Goal: Information Seeking & Learning: Learn about a topic

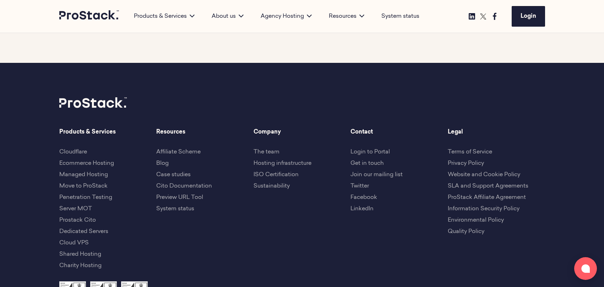
scroll to position [1324, 0]
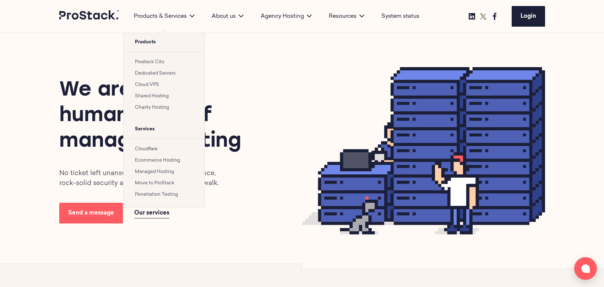
click at [147, 86] on link "Cloud VPS" at bounding box center [147, 84] width 24 height 5
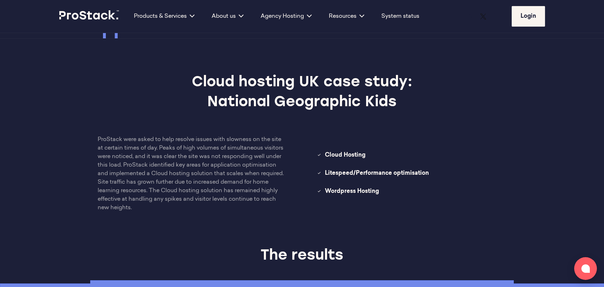
scroll to position [624, 0]
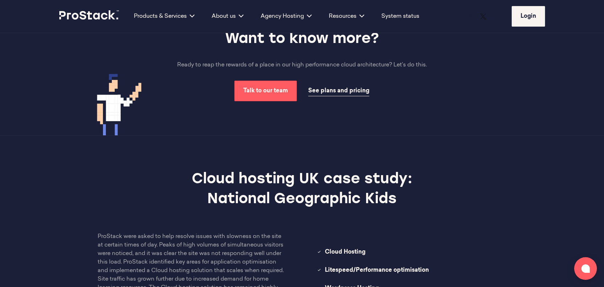
click at [331, 88] on span "See plans and pricing" at bounding box center [338, 91] width 61 height 6
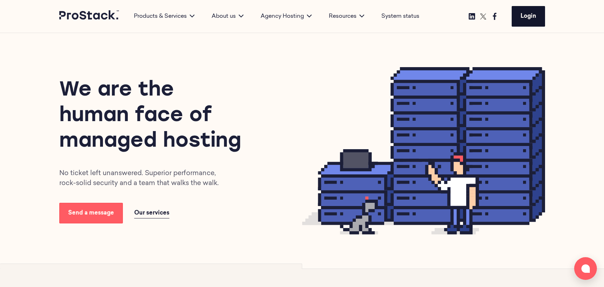
click at [531, 15] on span "Login" at bounding box center [529, 16] width 16 height 6
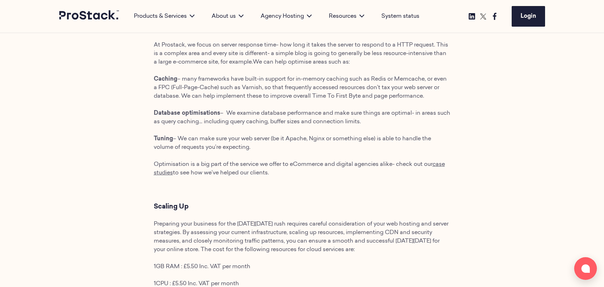
scroll to position [778, 0]
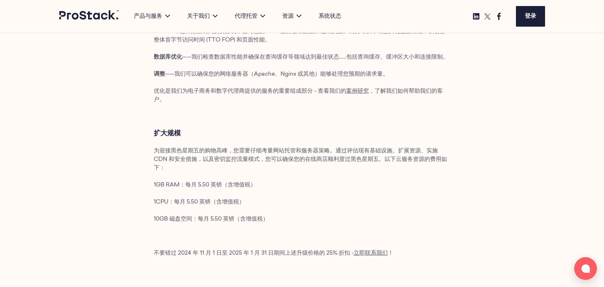
scroll to position [711, 0]
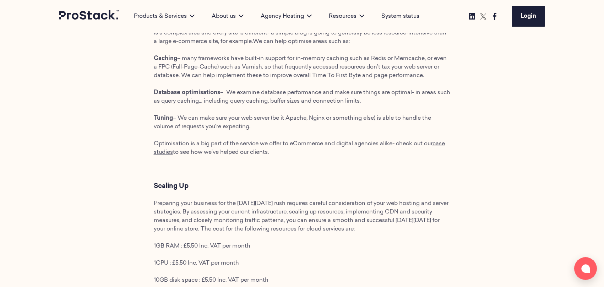
click at [310, 276] on p "10GB disk space : £5.50 Inc. VAT per month" at bounding box center [302, 280] width 297 height 9
drag, startPoint x: 213, startPoint y: 260, endPoint x: 330, endPoint y: 262, distance: 116.1
copy span "25% discount off the above upgrade pricing"
click at [281, 276] on p "10GB disk space : £5.50 Inc. VAT per month" at bounding box center [302, 280] width 297 height 9
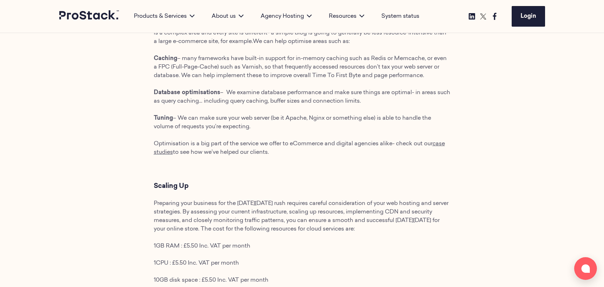
drag, startPoint x: 259, startPoint y: 261, endPoint x: 337, endPoint y: 259, distance: 78.2
copy span "the above upgrade pricing"
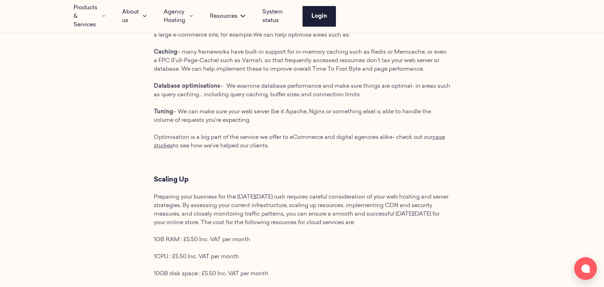
scroll to position [764, 0]
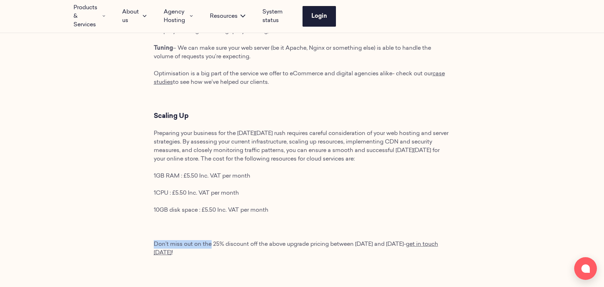
drag, startPoint x: 137, startPoint y: 206, endPoint x: 211, endPoint y: 207, distance: 73.9
copy span "Don’t miss out on the"
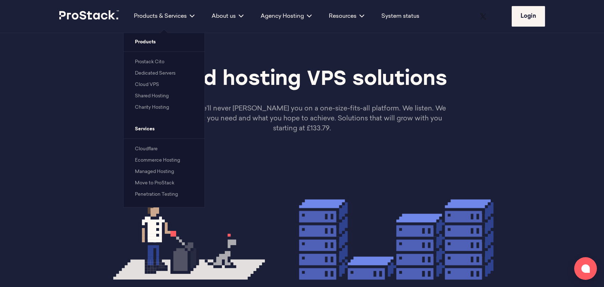
click at [148, 93] on li "Shared Hosting" at bounding box center [164, 96] width 58 height 9
click at [148, 95] on link "Shared Hosting" at bounding box center [152, 96] width 34 height 5
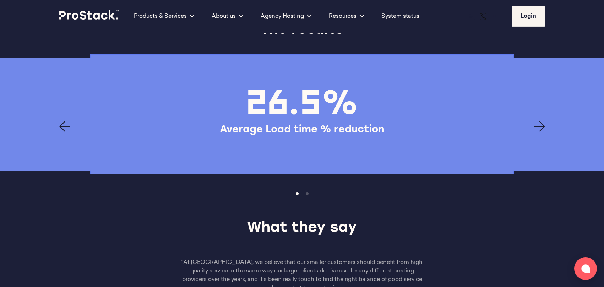
scroll to position [1233, 0]
